Goal: Task Accomplishment & Management: Manage account settings

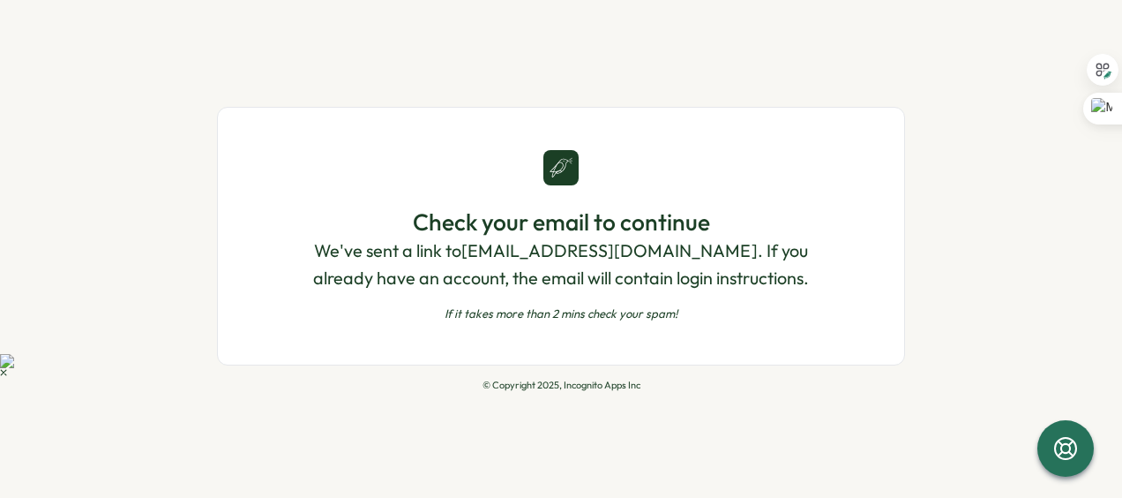
click at [661, 245] on p "We've sent a link to [EMAIL_ADDRESS][DOMAIN_NAME] . If you already have an acco…" at bounding box center [561, 264] width 545 height 55
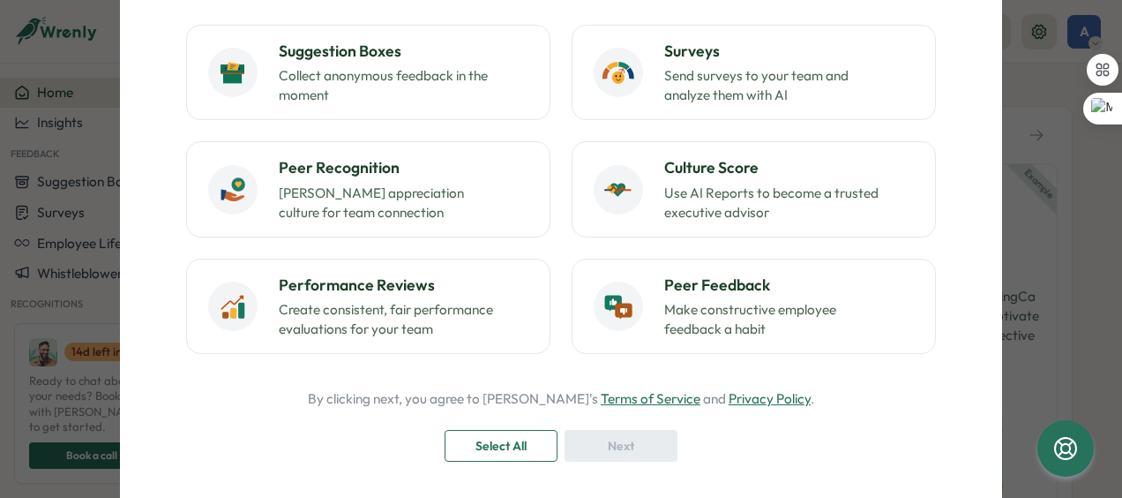
scroll to position [186, 0]
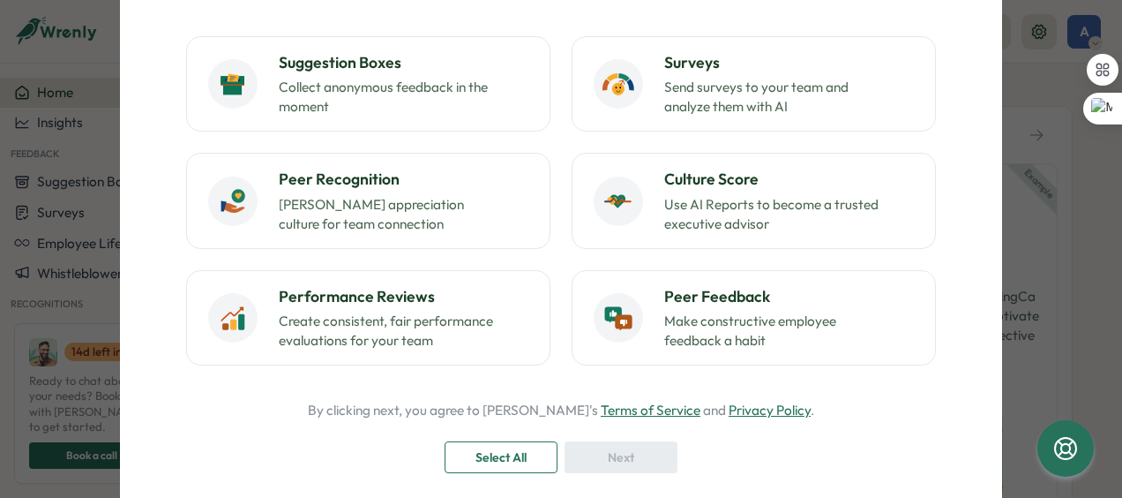
click at [513, 457] on span "Select All" at bounding box center [501, 457] width 51 height 30
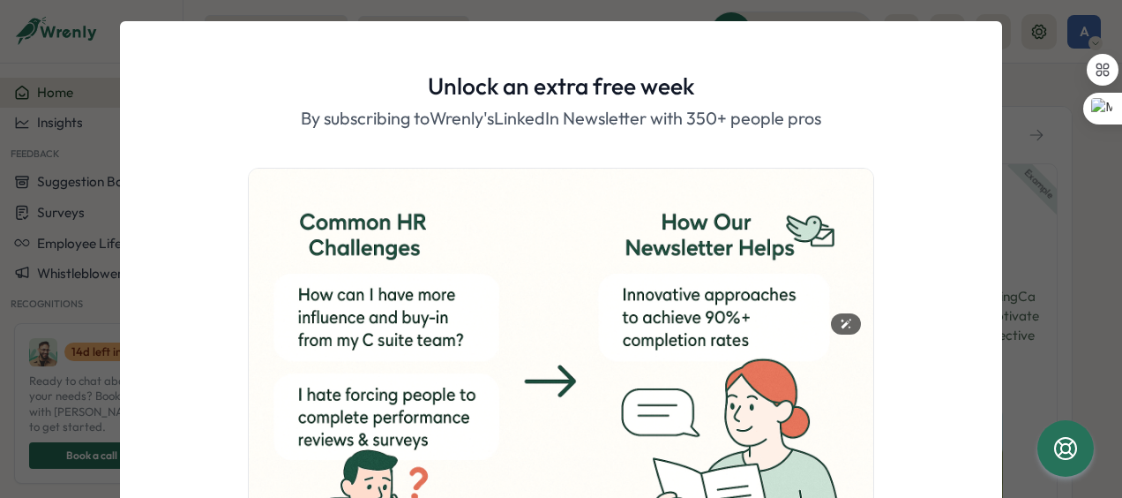
scroll to position [254, 0]
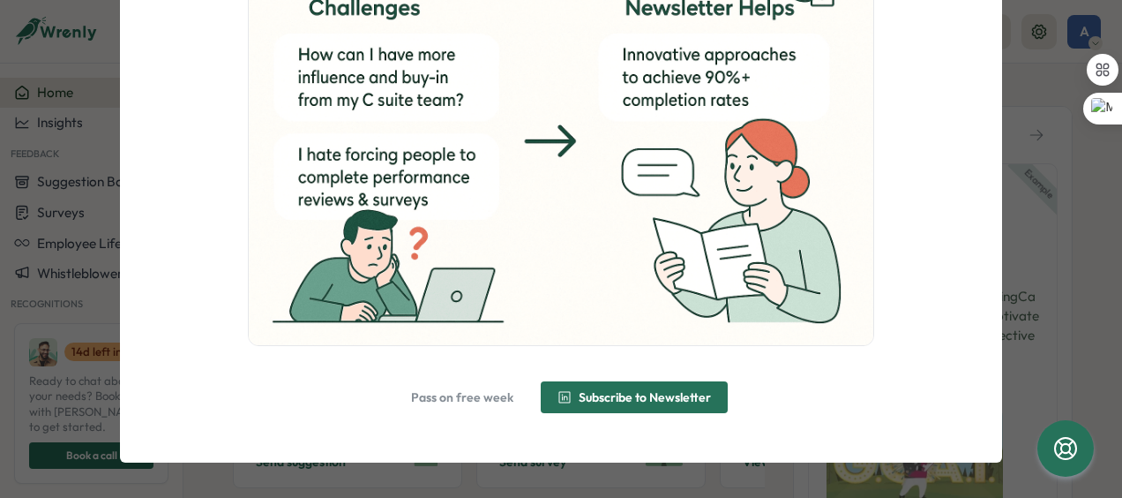
click at [435, 391] on span "Pass on free week" at bounding box center [462, 397] width 102 height 12
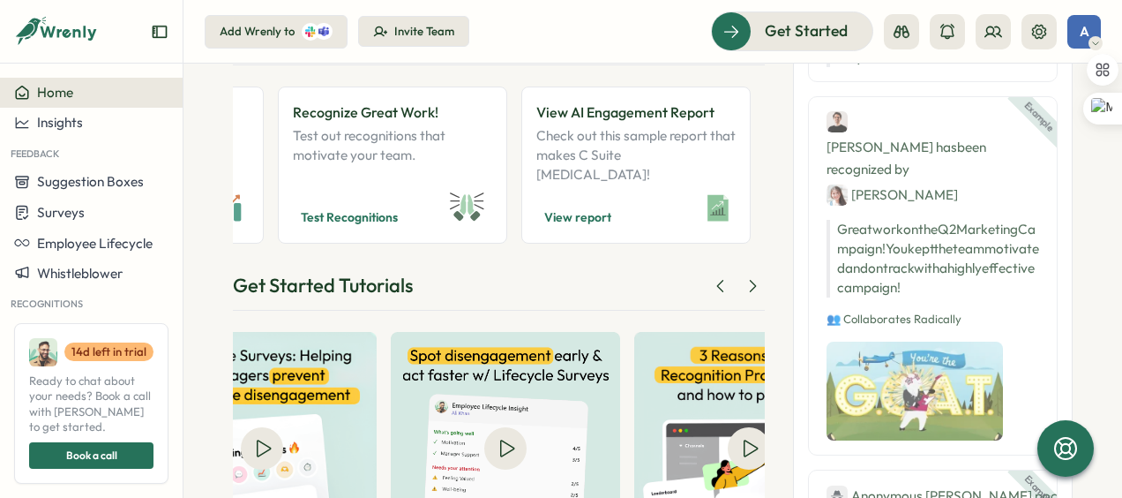
scroll to position [0, 686]
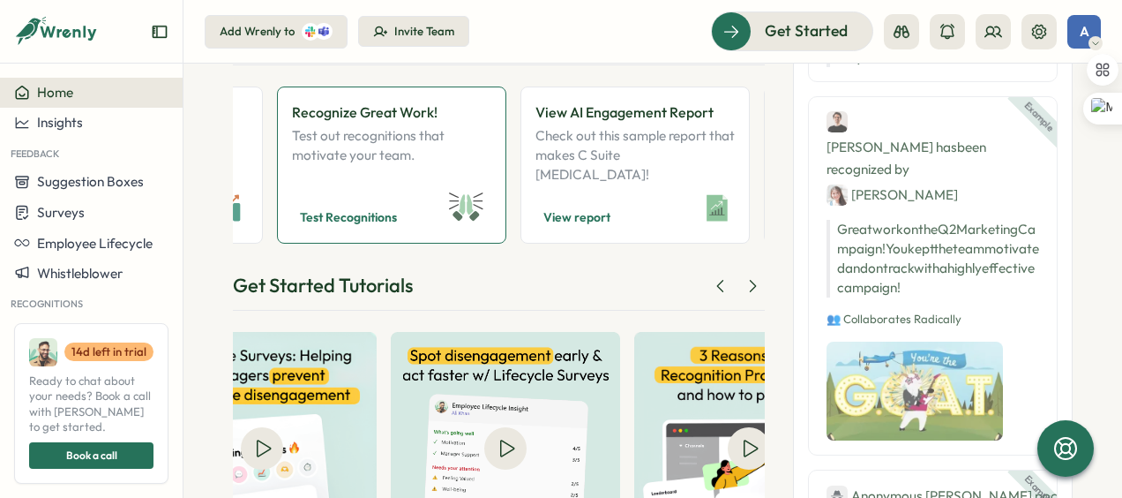
click at [349, 214] on span "Test Recognitions" at bounding box center [348, 216] width 97 height 21
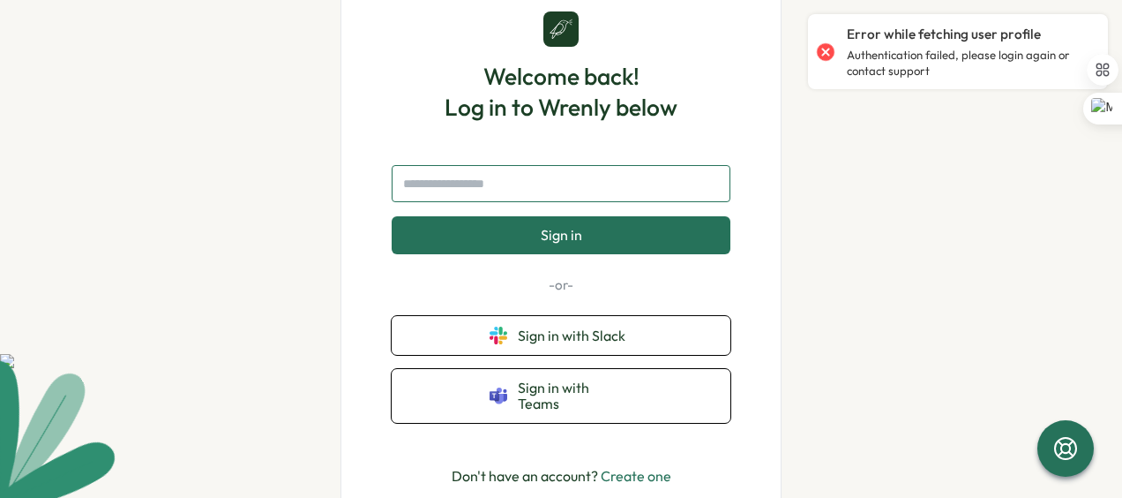
click at [633, 202] on input "text" at bounding box center [561, 183] width 339 height 37
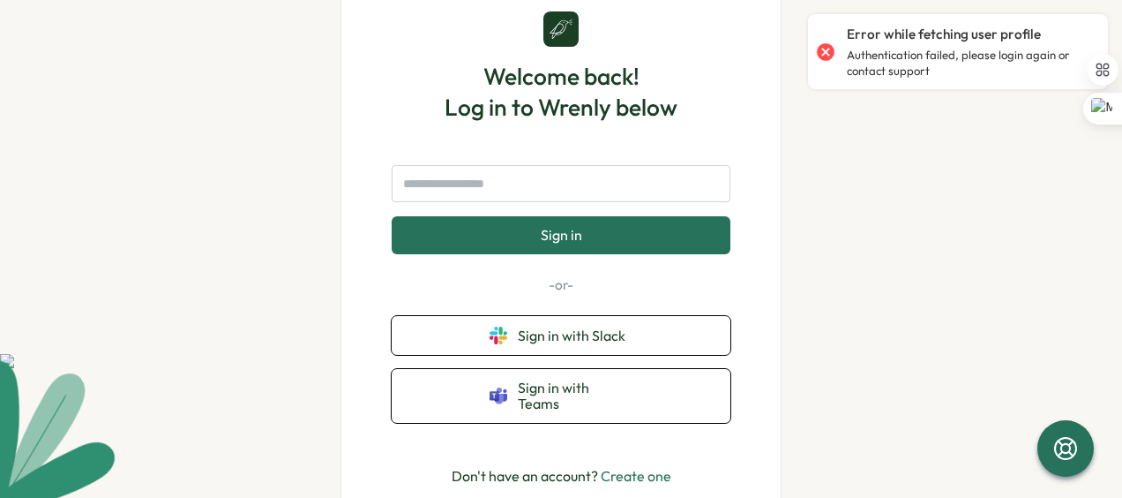
click at [630, 252] on button "Sign in" at bounding box center [561, 234] width 339 height 37
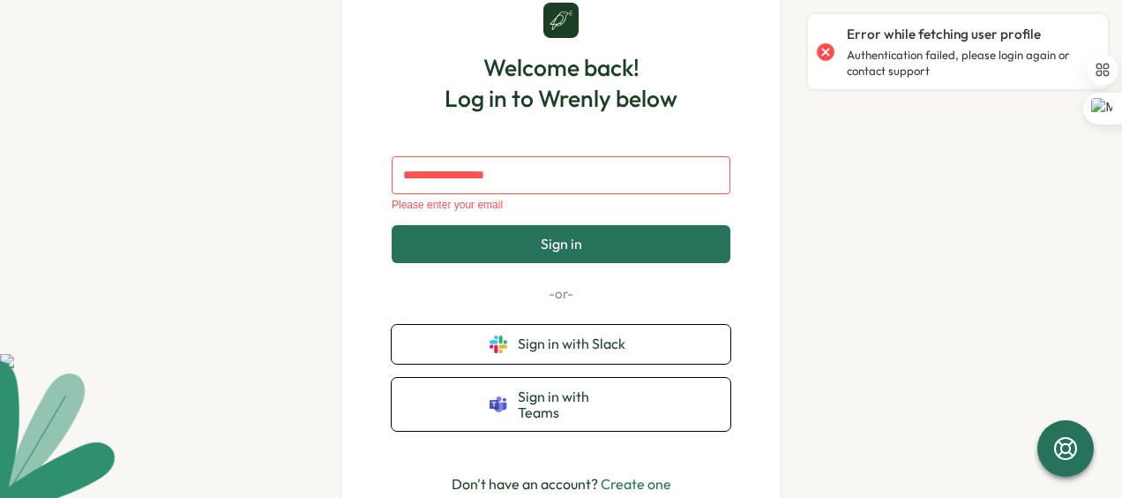
click at [565, 206] on div "Please enter your email" at bounding box center [561, 205] width 339 height 12
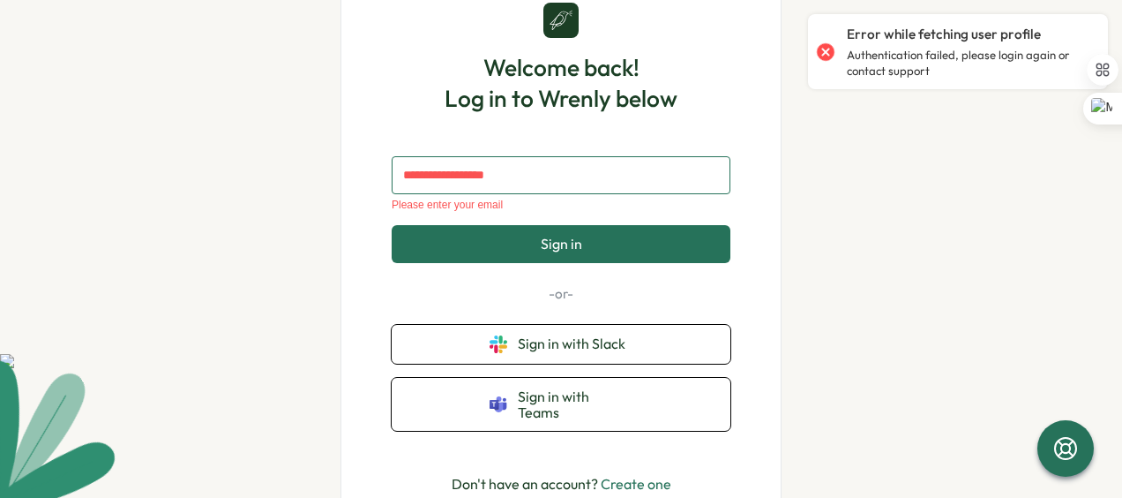
click at [566, 185] on input "text" at bounding box center [561, 174] width 339 height 37
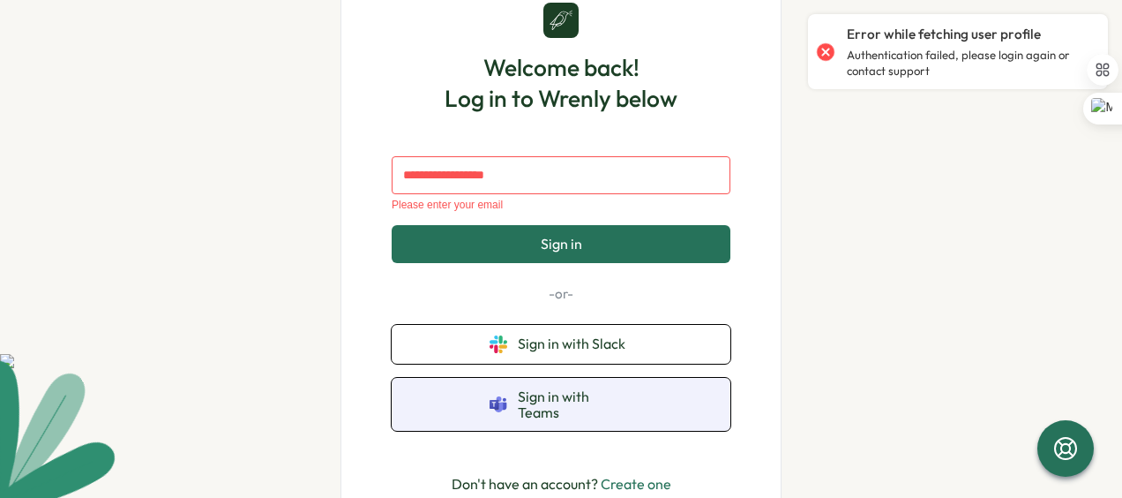
click at [603, 399] on span "Sign in with Teams" at bounding box center [575, 404] width 115 height 33
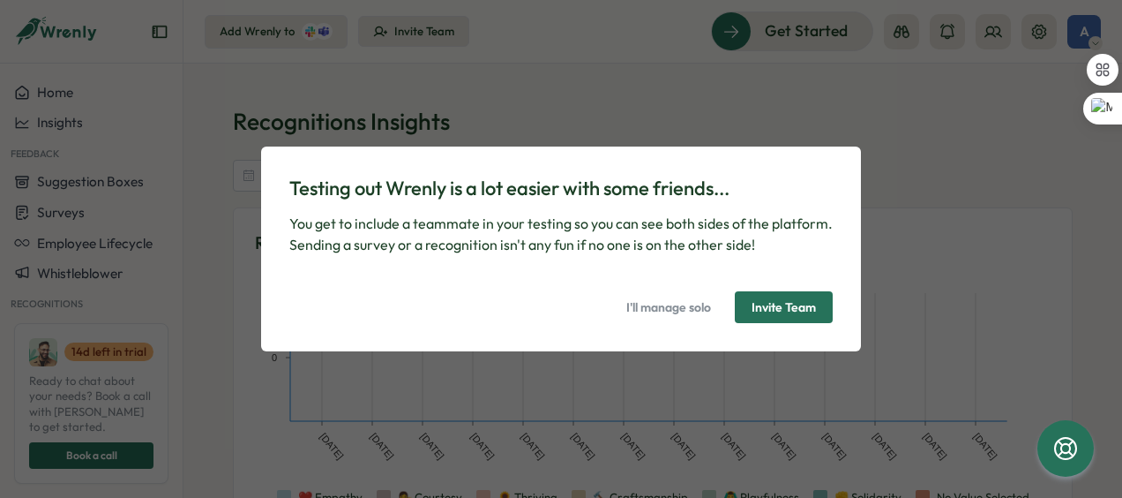
click at [684, 305] on span "I'll manage solo" at bounding box center [668, 307] width 85 height 30
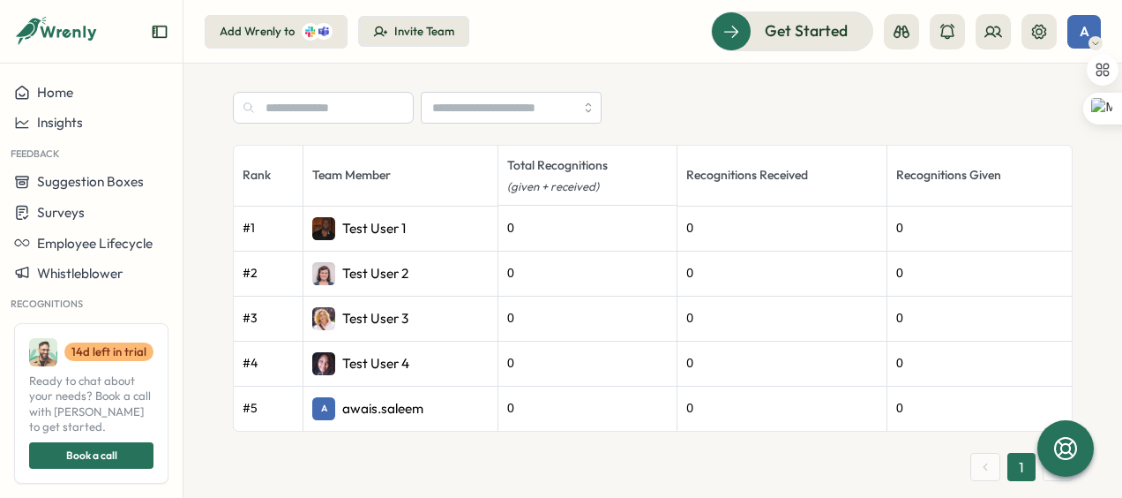
scroll to position [637, 0]
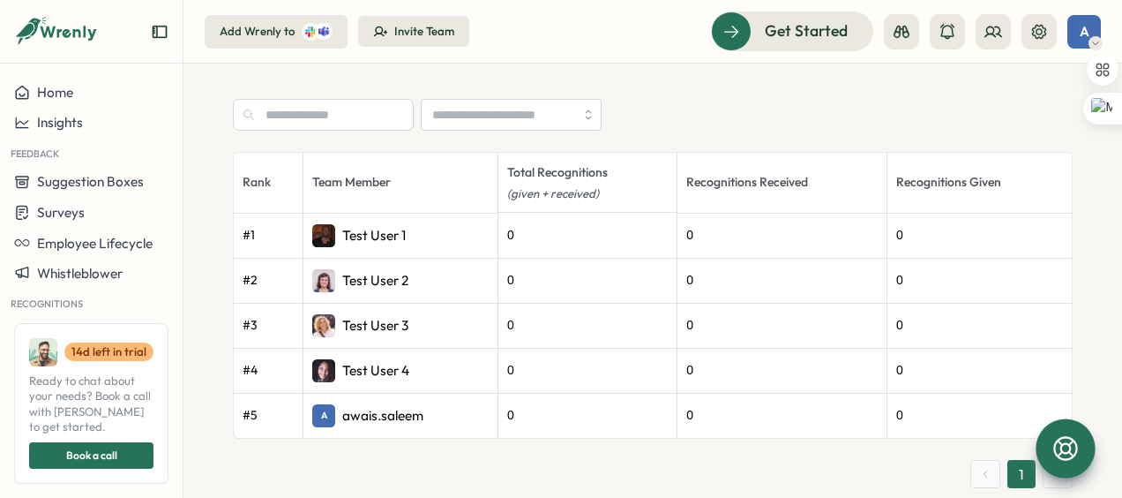
click at [1069, 438] on icon at bounding box center [1065, 448] width 24 height 24
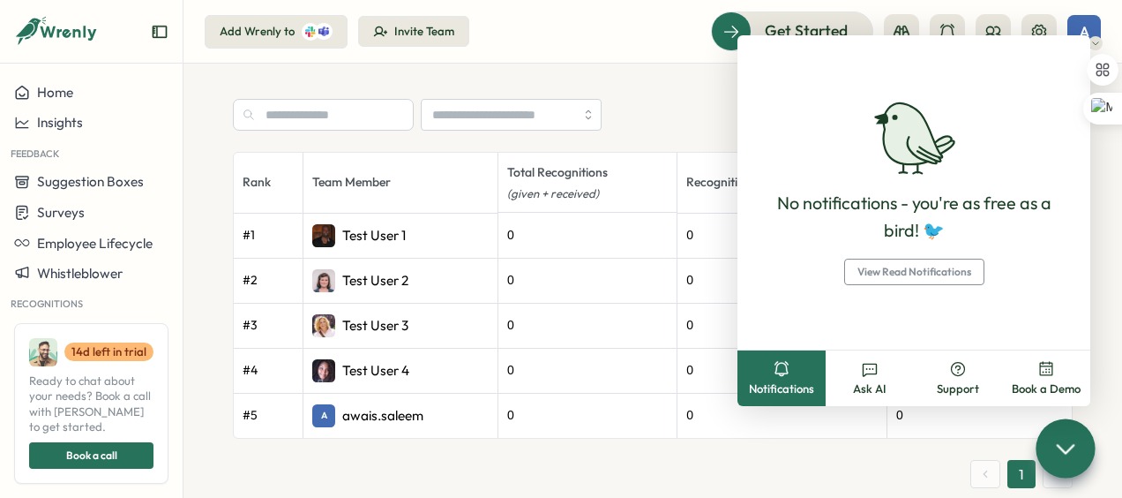
click at [1073, 428] on div at bounding box center [1065, 447] width 59 height 59
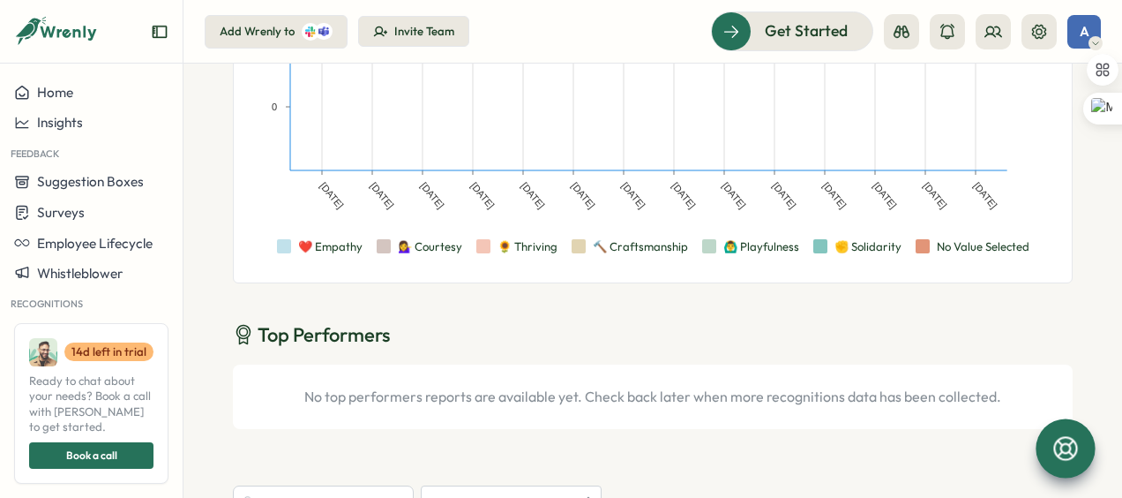
scroll to position [245, 0]
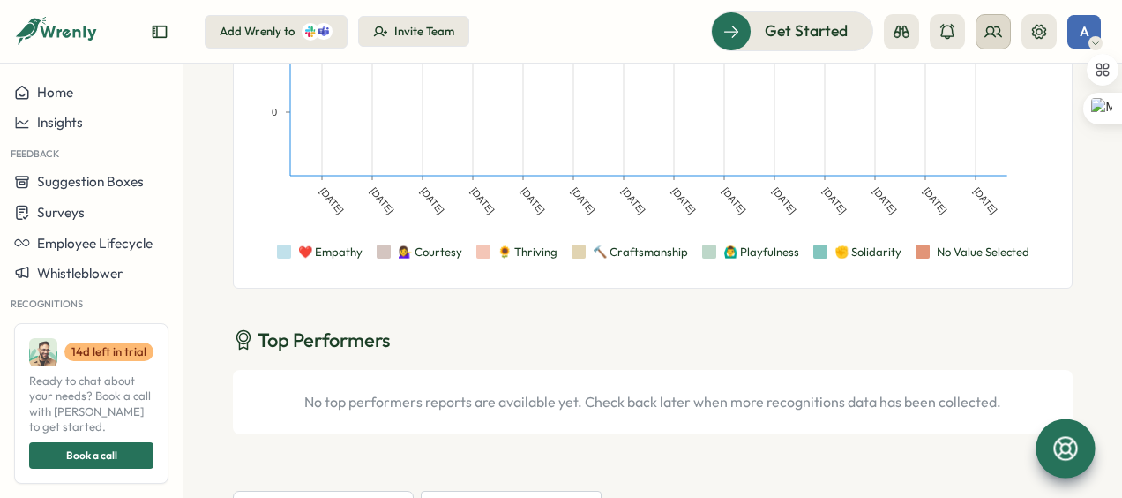
click at [995, 33] on icon at bounding box center [994, 32] width 18 height 18
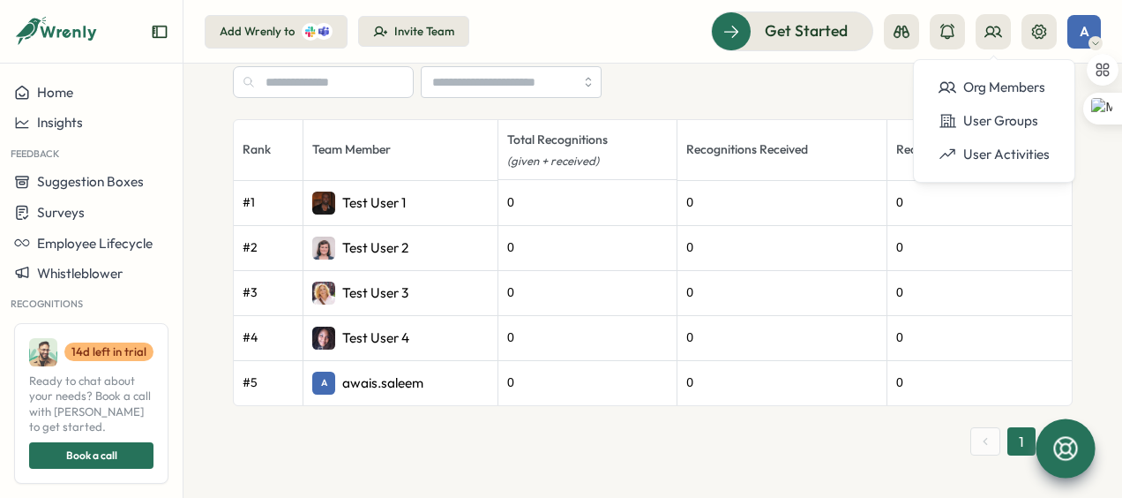
scroll to position [696, 0]
click at [320, 32] on icon at bounding box center [321, 31] width 3 height 3
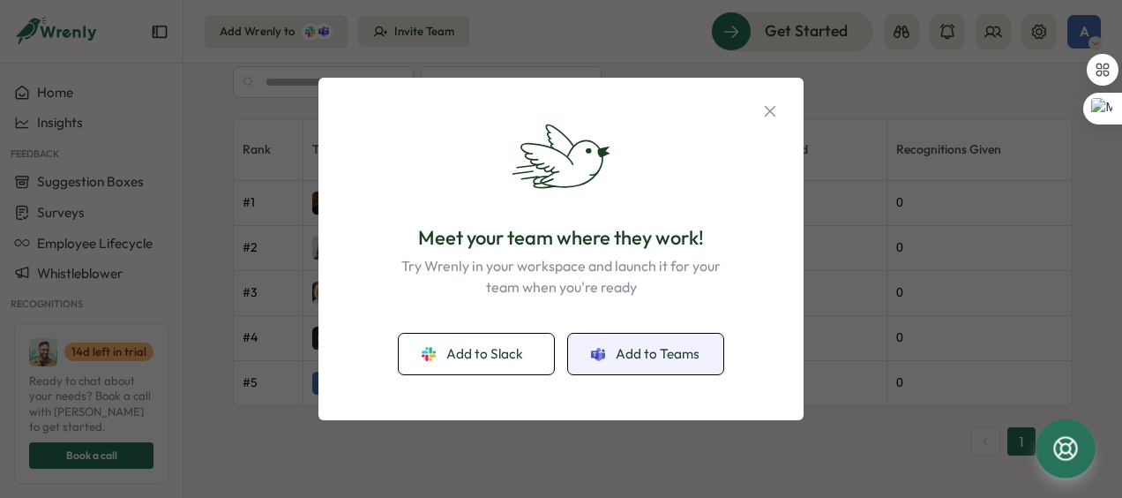
click at [663, 347] on span "Add to Teams" at bounding box center [658, 353] width 84 height 19
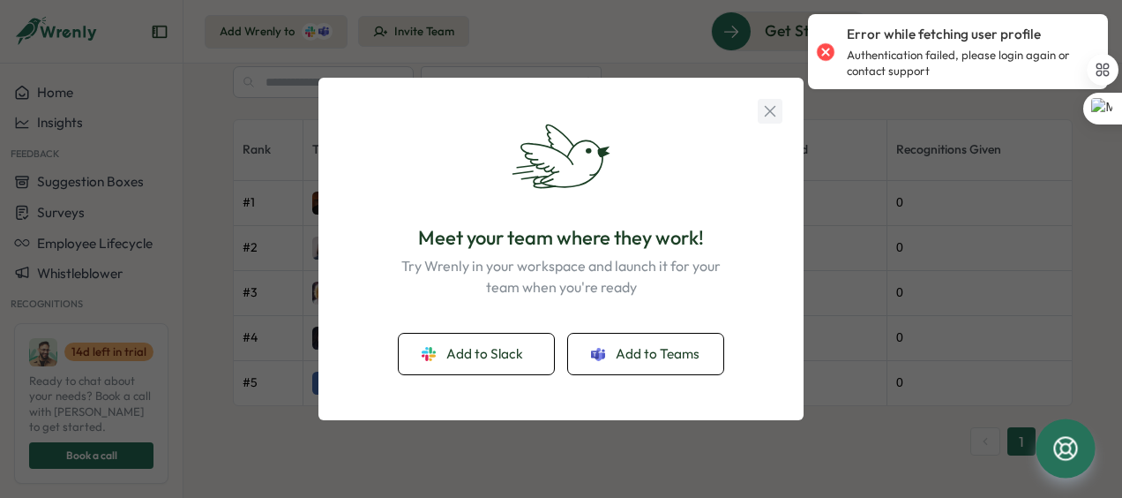
drag, startPoint x: 789, startPoint y: 116, endPoint x: 777, endPoint y: 116, distance: 11.5
click at [777, 116] on div "Meet your team where they work! Try Wrenly in your workspace and launch it for …" at bounding box center [561, 249] width 485 height 342
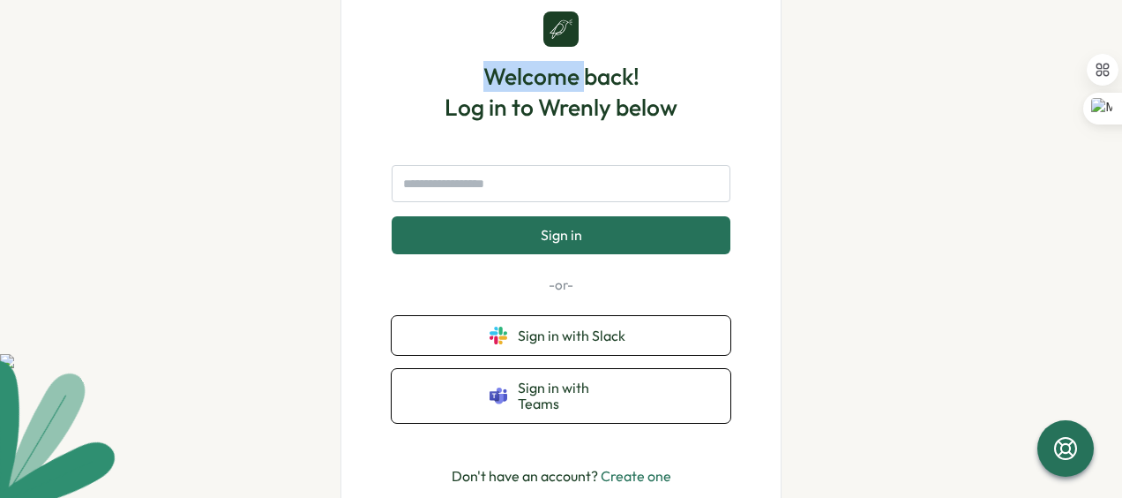
click at [546, 47] on div at bounding box center [560, 28] width 35 height 35
drag, startPoint x: 546, startPoint y: 51, endPoint x: 558, endPoint y: 46, distance: 13.4
click at [558, 41] on icon at bounding box center [561, 29] width 25 height 25
